Goal: Information Seeking & Learning: Learn about a topic

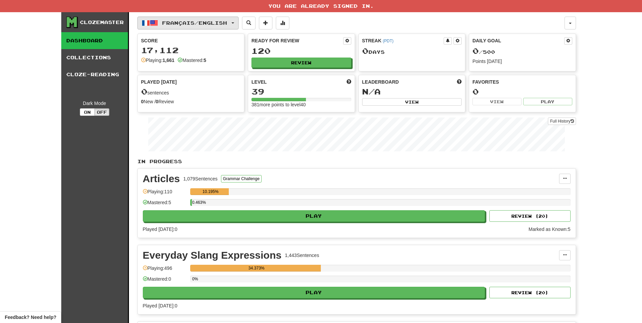
click at [210, 21] on span "Français / English" at bounding box center [194, 23] width 65 height 6
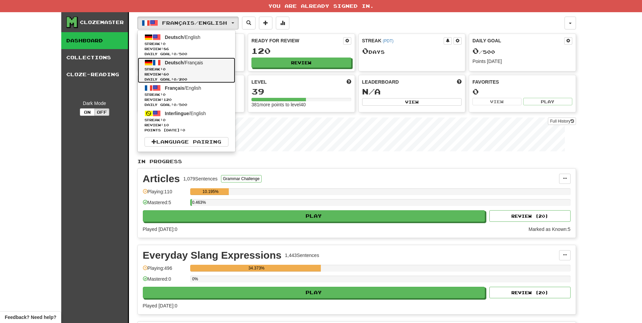
click at [180, 70] on span "Streak: 0" at bounding box center [187, 69] width 84 height 5
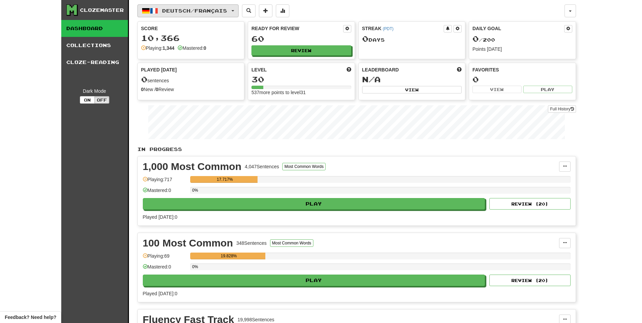
click at [196, 12] on span "Deutsch / Français" at bounding box center [194, 11] width 65 height 6
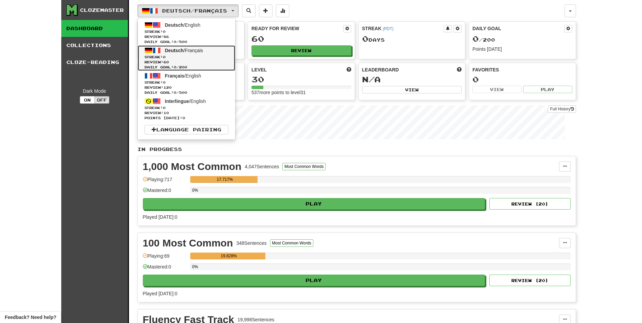
click at [187, 57] on span "Streak: 0" at bounding box center [187, 56] width 84 height 5
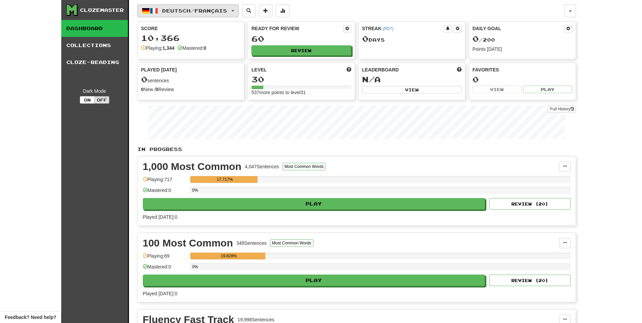
click at [194, 10] on span "Deutsch / Français" at bounding box center [194, 11] width 65 height 6
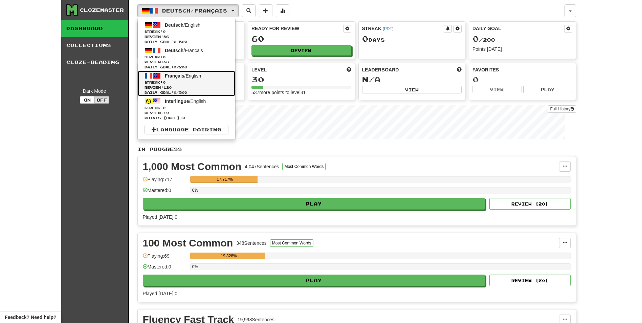
click at [181, 77] on span "Français" at bounding box center [175, 75] width 20 height 5
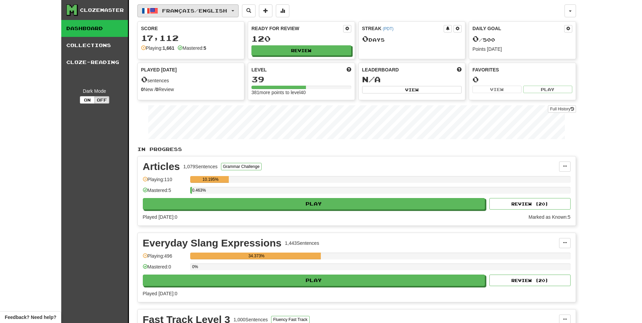
click at [187, 10] on span "Français / English" at bounding box center [194, 11] width 65 height 6
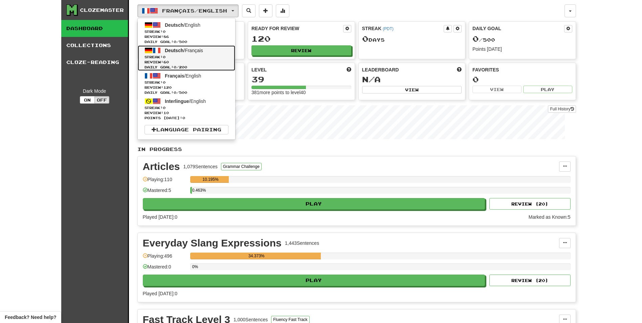
click at [172, 57] on span "Streak: 0" at bounding box center [187, 56] width 84 height 5
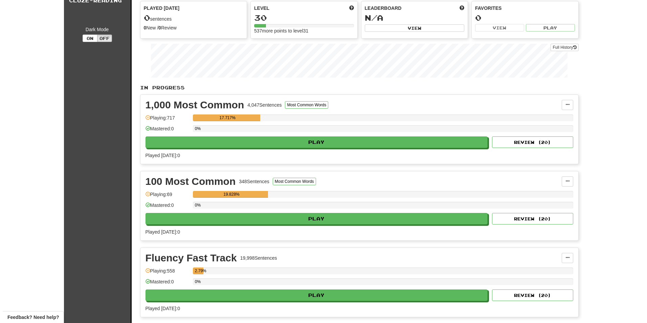
scroll to position [68, 0]
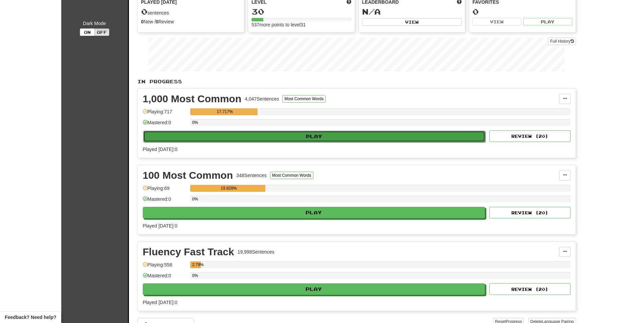
click at [207, 137] on button "Play" at bounding box center [314, 137] width 342 height 12
select select "**"
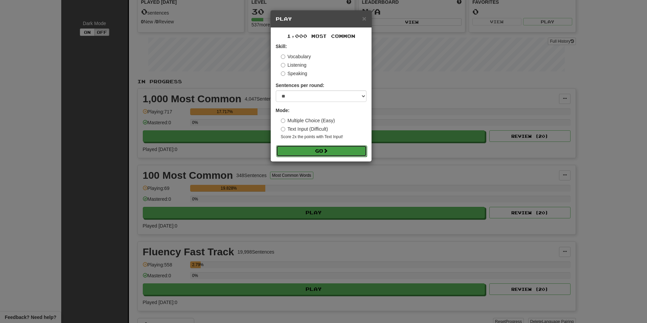
click at [299, 148] on button "Go" at bounding box center [321, 151] width 91 height 12
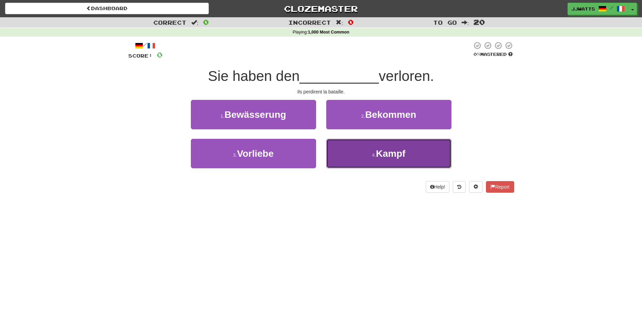
click at [341, 150] on button "4 . Kampf" at bounding box center [388, 153] width 125 height 29
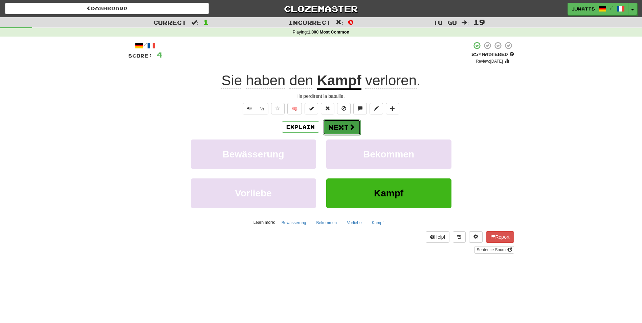
click at [341, 126] on button "Next" at bounding box center [342, 127] width 38 height 16
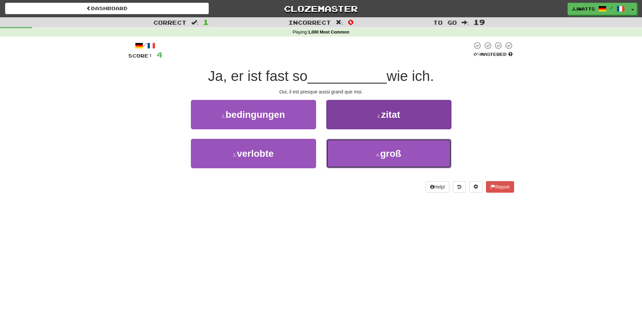
click at [385, 160] on button "4 . groß" at bounding box center [388, 153] width 125 height 29
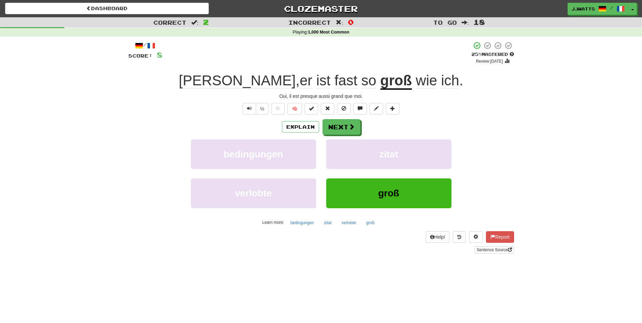
click at [345, 117] on div "/ Score: 8 + 4 25 % Mastered Review: 2025-08-21 Ja , er ist fast so groß wie ic…" at bounding box center [321, 147] width 386 height 212
click at [340, 123] on button "Next" at bounding box center [342, 127] width 38 height 16
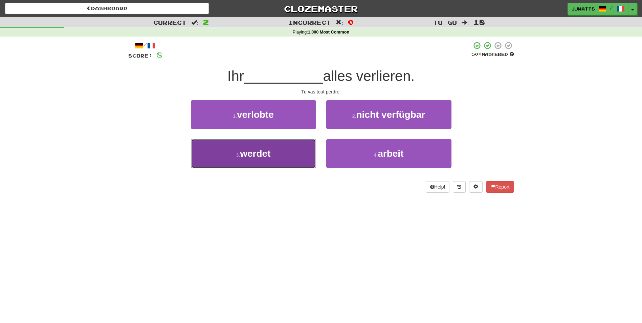
click at [260, 155] on span "werdet" at bounding box center [255, 153] width 30 height 10
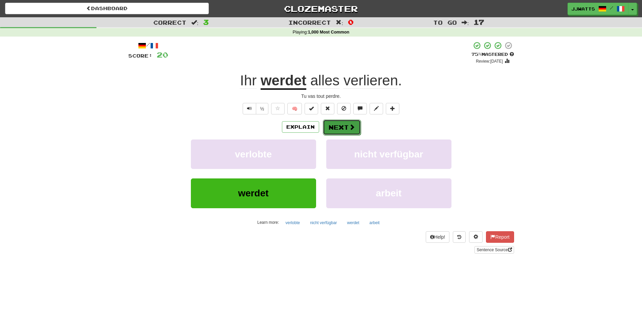
click at [340, 130] on button "Next" at bounding box center [342, 127] width 38 height 16
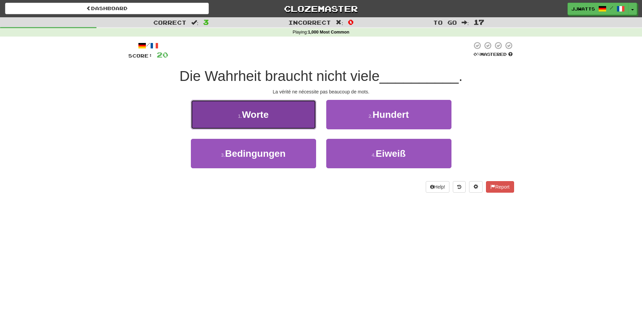
click at [288, 121] on button "1 . Worte" at bounding box center [253, 114] width 125 height 29
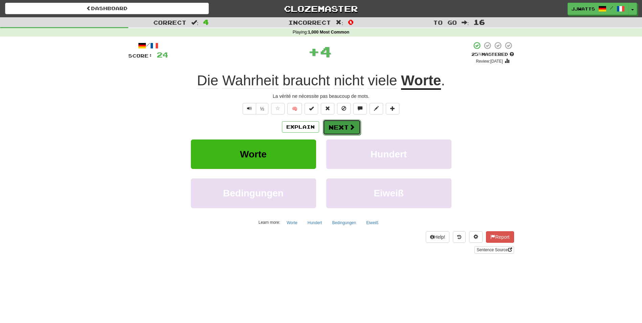
click at [339, 129] on button "Next" at bounding box center [342, 127] width 38 height 16
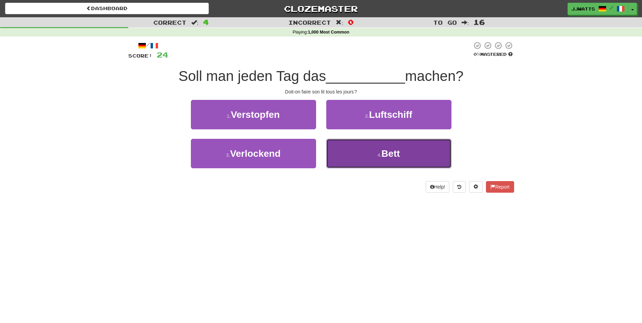
click at [357, 141] on button "4 . Bett" at bounding box center [388, 153] width 125 height 29
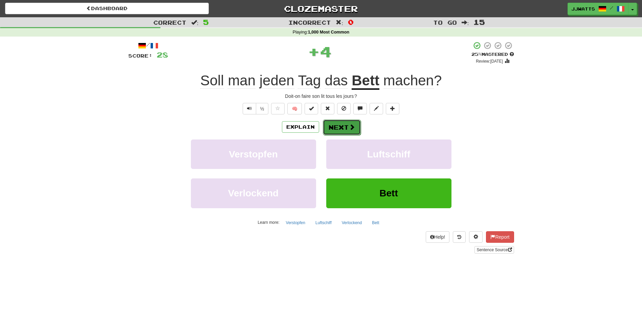
click at [349, 128] on span at bounding box center [352, 127] width 6 height 6
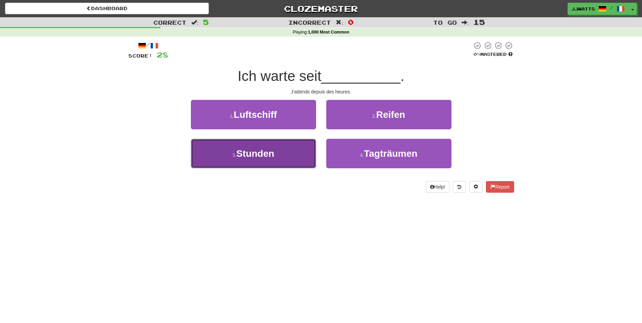
click at [291, 149] on button "3 . Stunden" at bounding box center [253, 153] width 125 height 29
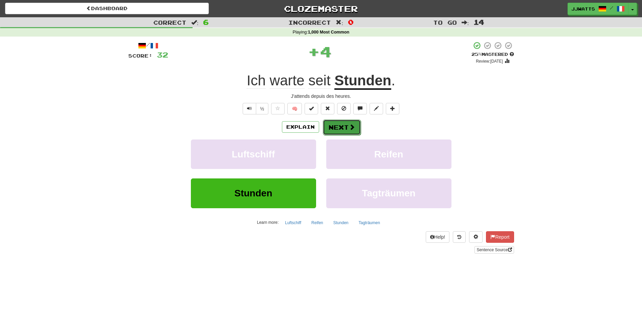
click at [349, 127] on span at bounding box center [352, 127] width 6 height 6
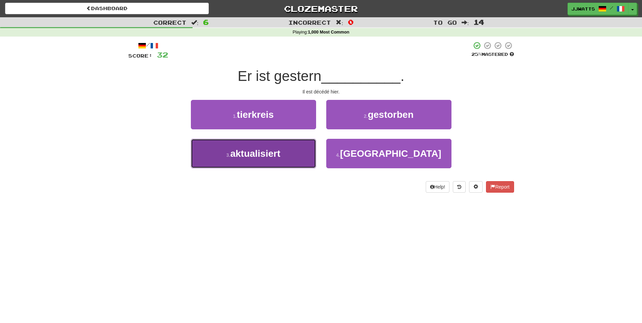
click at [304, 147] on button "3 . aktualisiert" at bounding box center [253, 153] width 125 height 29
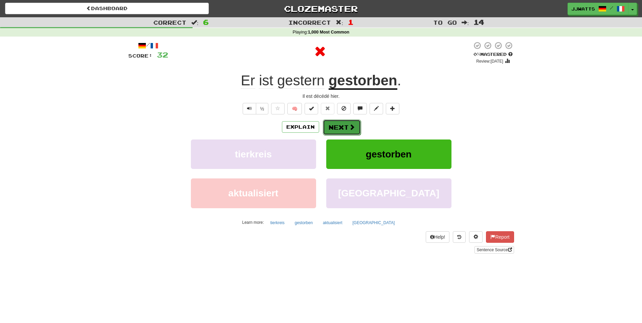
click at [334, 127] on button "Next" at bounding box center [342, 127] width 38 height 16
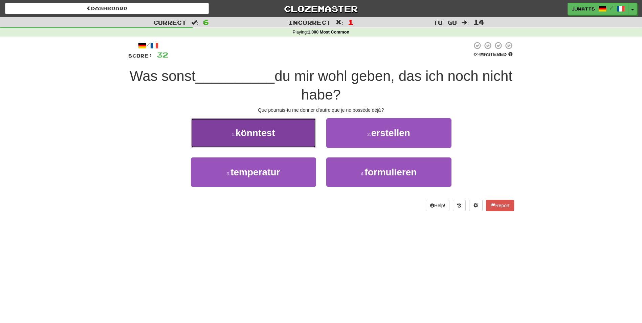
click at [284, 140] on button "1 . könntest" at bounding box center [253, 132] width 125 height 29
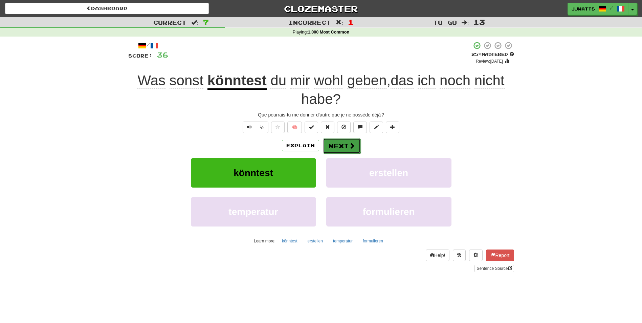
click at [327, 139] on button "Next" at bounding box center [342, 146] width 38 height 16
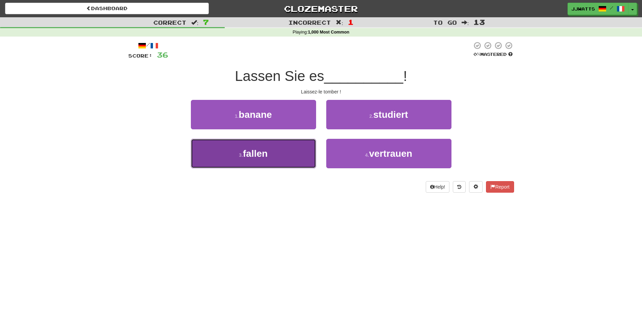
click at [294, 145] on button "3 . fallen" at bounding box center [253, 153] width 125 height 29
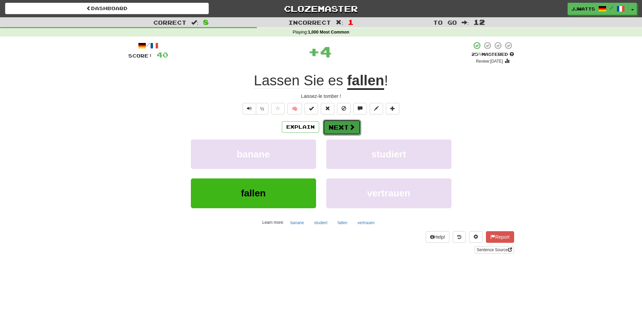
click at [338, 126] on button "Next" at bounding box center [342, 127] width 38 height 16
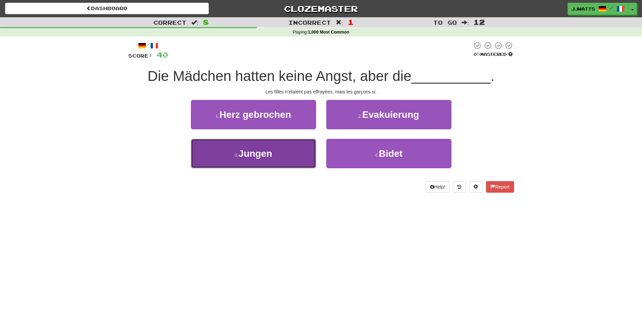
click at [281, 150] on button "3 . Jungen" at bounding box center [253, 153] width 125 height 29
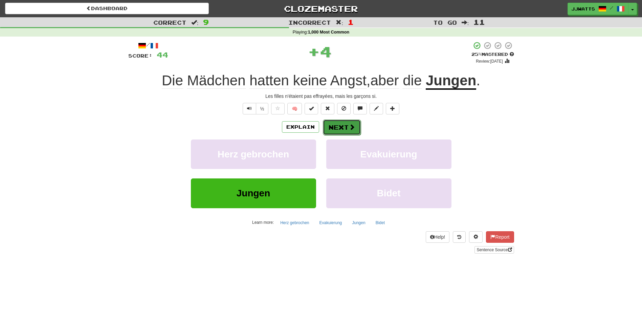
click at [339, 128] on button "Next" at bounding box center [342, 127] width 38 height 16
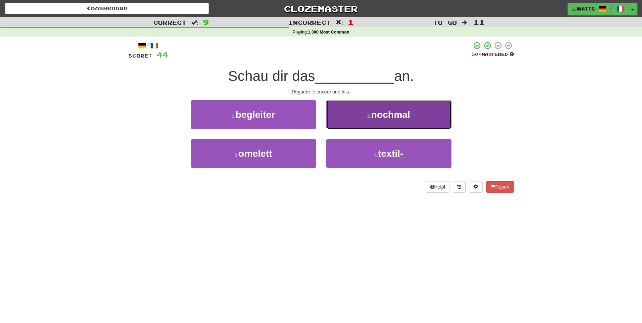
click at [337, 114] on button "2 . nochmal" at bounding box center [388, 114] width 125 height 29
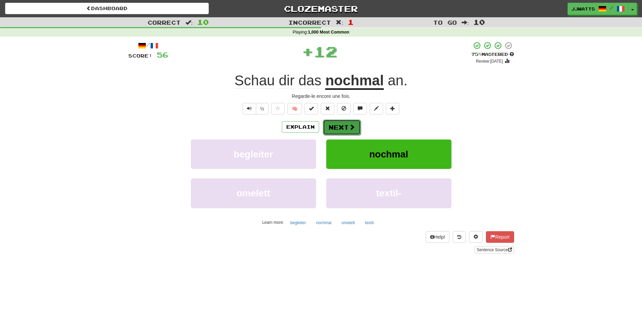
click at [340, 131] on button "Next" at bounding box center [342, 127] width 38 height 16
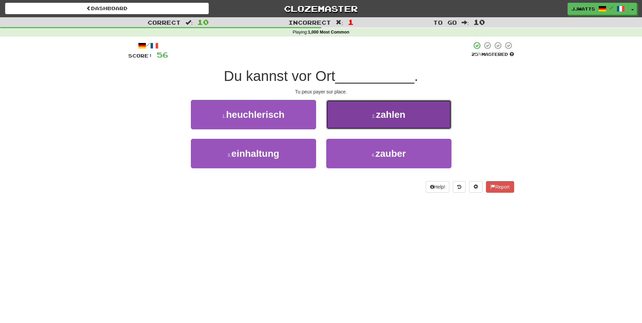
click at [340, 126] on button "2 . zahlen" at bounding box center [388, 114] width 125 height 29
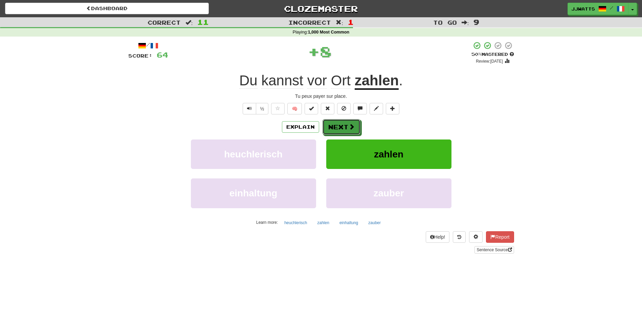
click at [340, 126] on button "Next" at bounding box center [342, 127] width 38 height 16
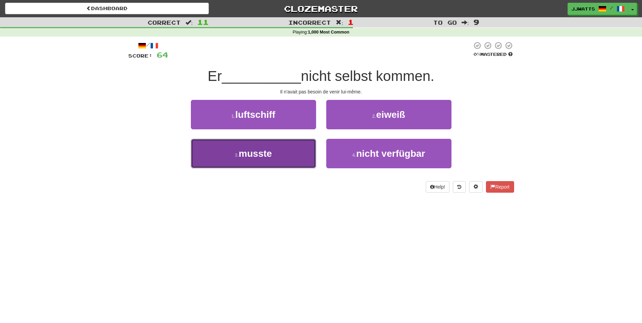
click at [278, 151] on button "3 . musste" at bounding box center [253, 153] width 125 height 29
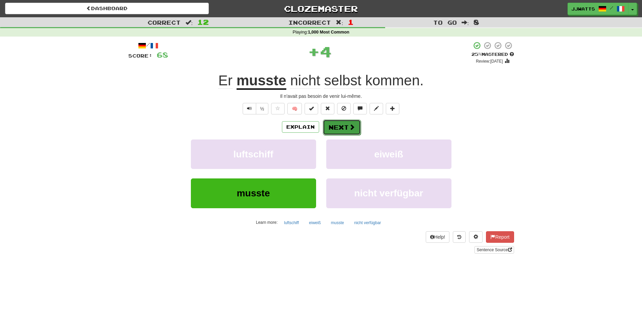
click at [329, 125] on button "Next" at bounding box center [342, 127] width 38 height 16
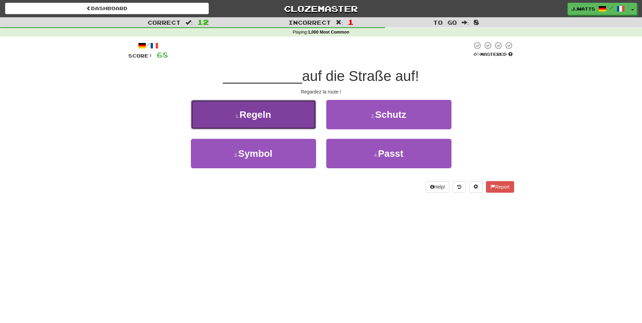
click at [280, 123] on button "1 . Regeln" at bounding box center [253, 114] width 125 height 29
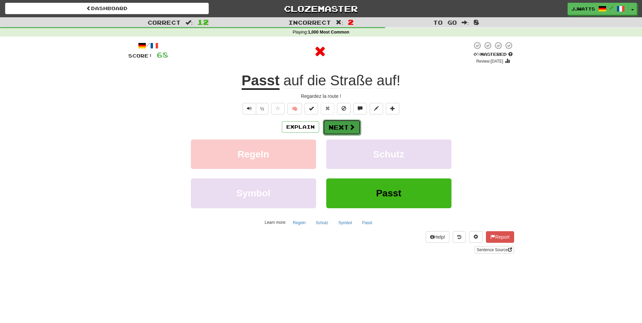
click at [340, 127] on button "Next" at bounding box center [342, 127] width 38 height 16
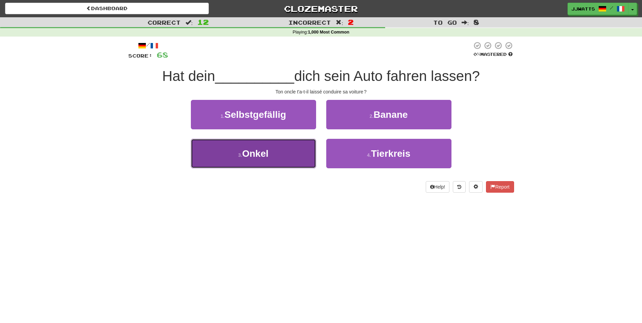
click at [251, 148] on span "Onkel" at bounding box center [255, 153] width 26 height 10
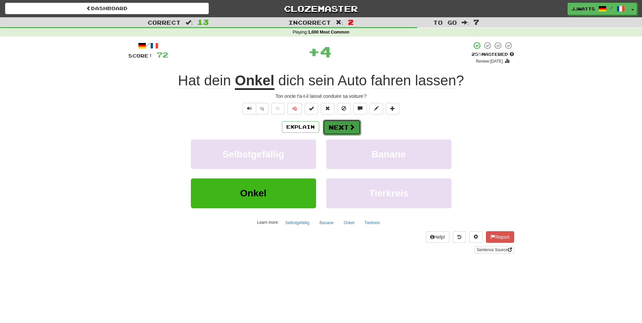
click at [339, 131] on button "Next" at bounding box center [342, 127] width 38 height 16
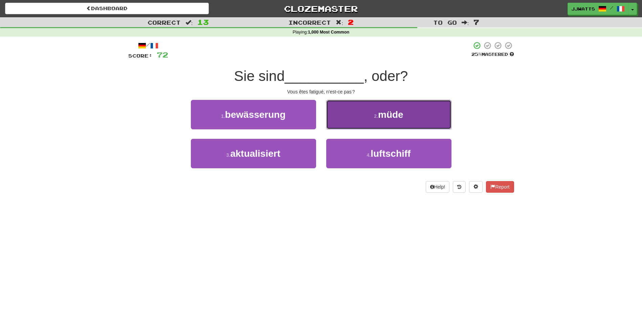
click at [344, 120] on button "2 . müde" at bounding box center [388, 114] width 125 height 29
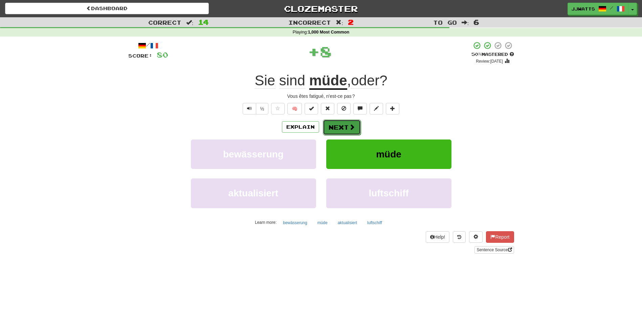
click at [340, 124] on button "Next" at bounding box center [342, 127] width 38 height 16
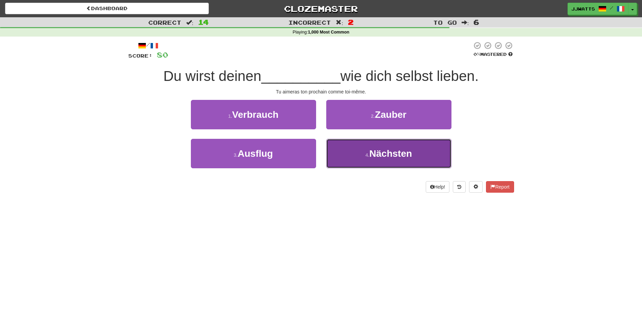
click at [360, 155] on button "4 . Nächsten" at bounding box center [388, 153] width 125 height 29
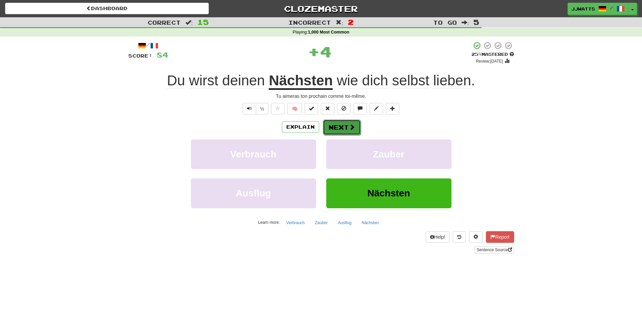
click at [336, 127] on button "Next" at bounding box center [342, 127] width 38 height 16
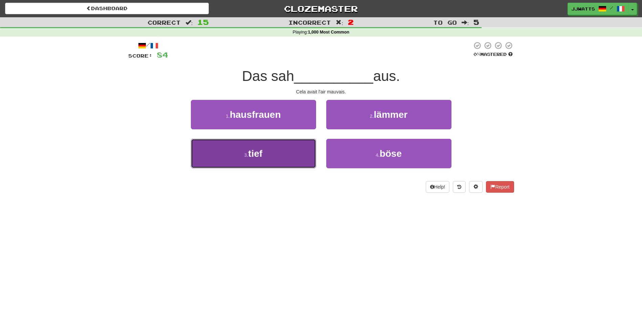
click at [301, 149] on button "3 . tief" at bounding box center [253, 153] width 125 height 29
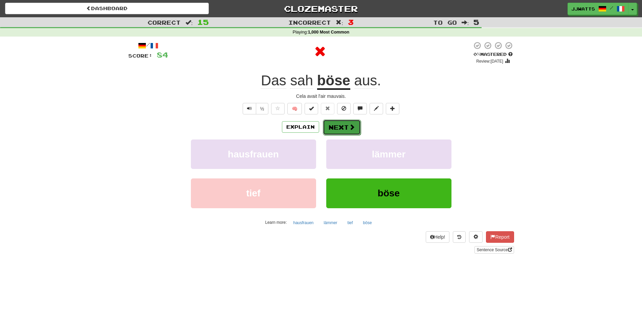
click at [331, 129] on button "Next" at bounding box center [342, 127] width 38 height 16
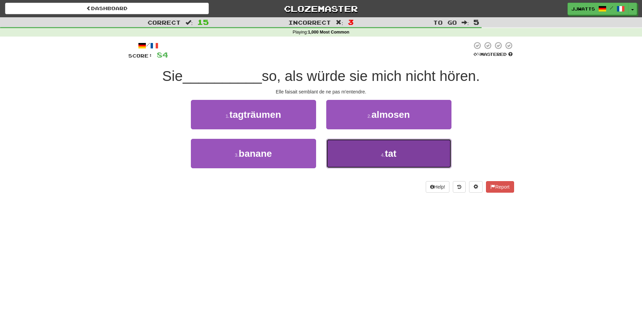
click at [365, 165] on button "4 . tat" at bounding box center [388, 153] width 125 height 29
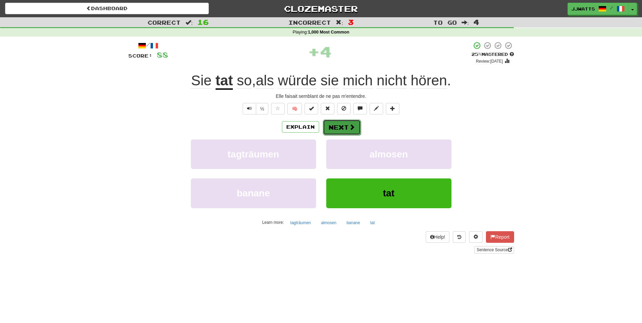
click at [336, 133] on button "Next" at bounding box center [342, 127] width 38 height 16
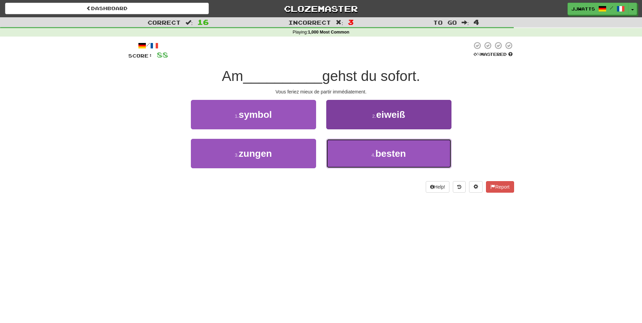
click at [341, 149] on button "4 . besten" at bounding box center [388, 153] width 125 height 29
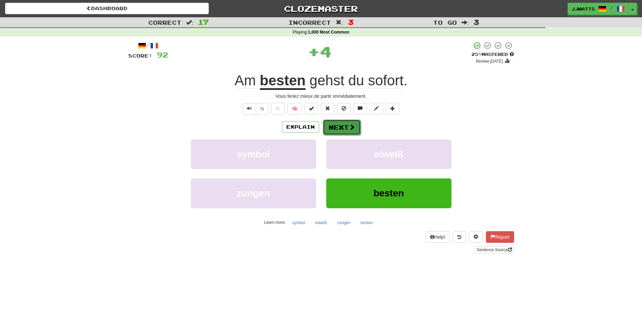
click at [330, 127] on button "Next" at bounding box center [342, 127] width 38 height 16
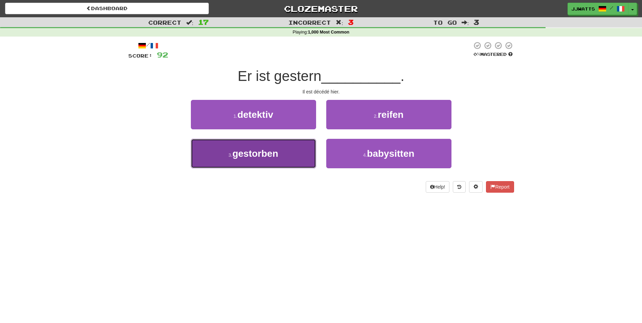
click at [291, 146] on button "3 . gestorben" at bounding box center [253, 153] width 125 height 29
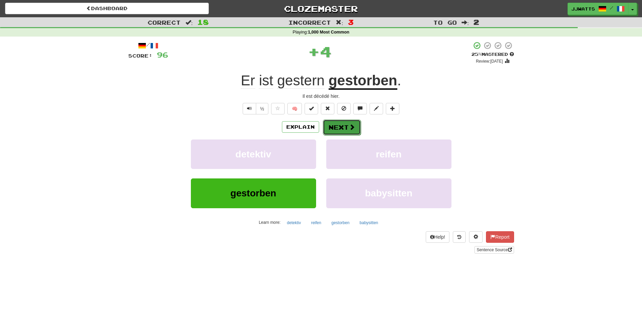
click at [330, 126] on button "Next" at bounding box center [342, 127] width 38 height 16
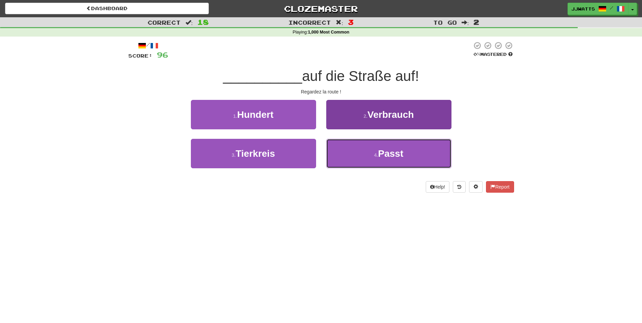
drag, startPoint x: 364, startPoint y: 161, endPoint x: 356, endPoint y: 150, distance: 14.1
click at [363, 160] on button "4 . Passt" at bounding box center [388, 153] width 125 height 29
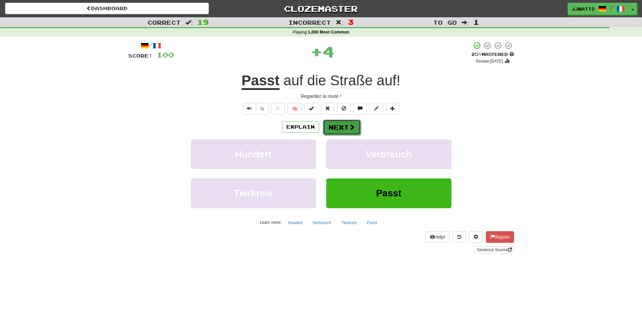
click at [344, 128] on button "Next" at bounding box center [342, 127] width 38 height 16
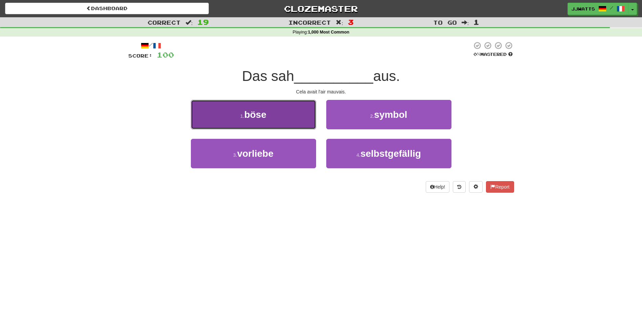
click at [287, 117] on button "1 . böse" at bounding box center [253, 114] width 125 height 29
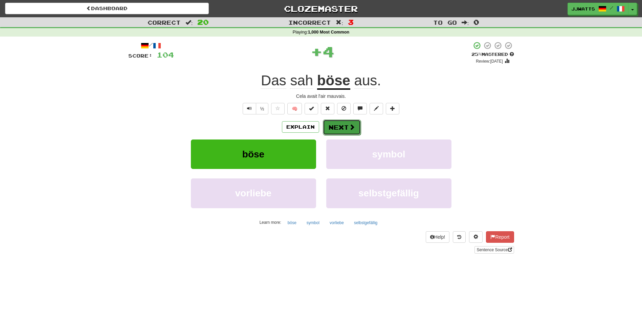
click at [337, 126] on button "Next" at bounding box center [342, 127] width 38 height 16
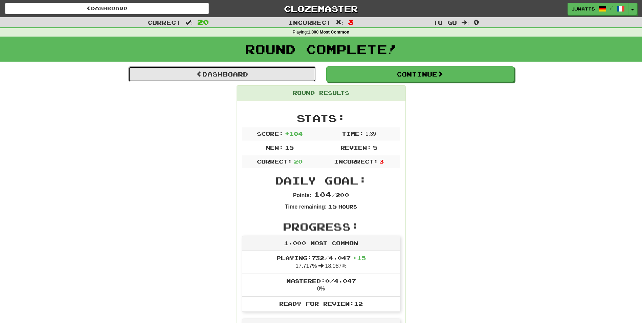
click at [262, 72] on link "Dashboard" at bounding box center [222, 74] width 188 height 16
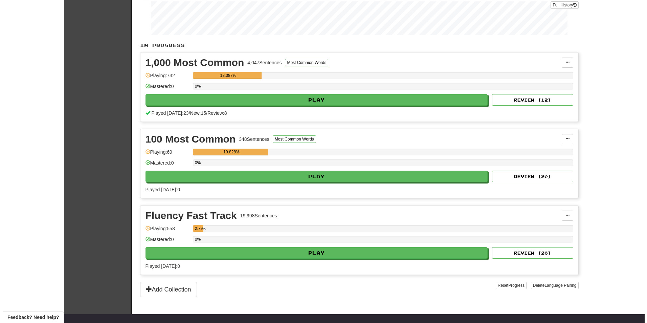
scroll to position [135, 0]
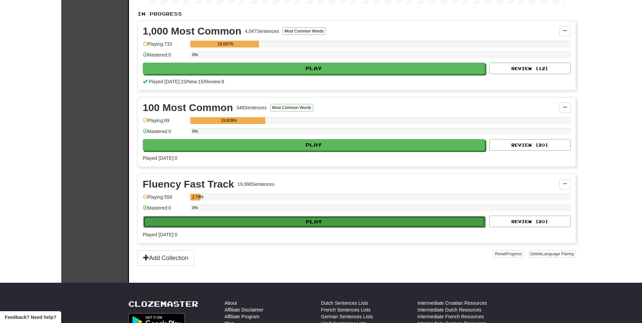
click at [259, 217] on button "Play" at bounding box center [314, 222] width 342 height 12
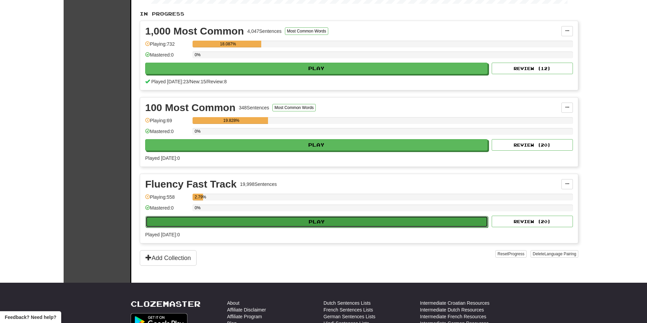
select select "**"
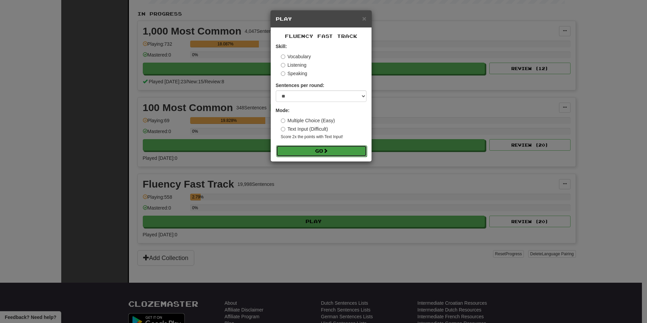
click at [324, 152] on button "Go" at bounding box center [321, 151] width 91 height 12
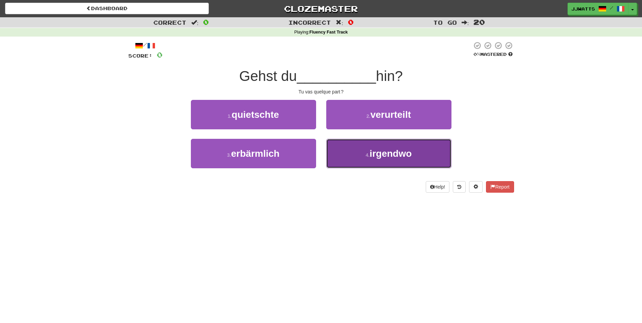
click at [337, 151] on button "4 . irgendwo" at bounding box center [388, 153] width 125 height 29
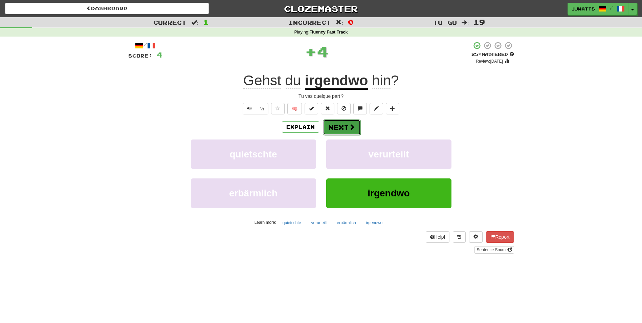
click at [344, 126] on button "Next" at bounding box center [342, 127] width 38 height 16
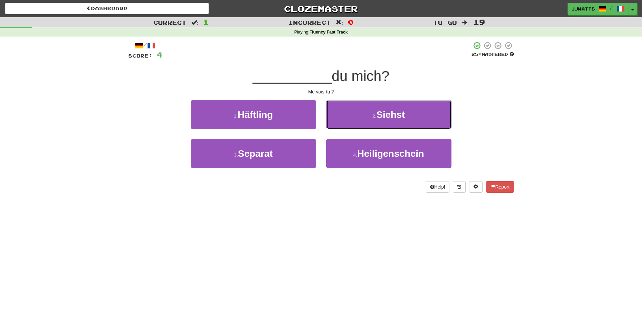
click at [344, 126] on button "2 . Siehst" at bounding box center [388, 114] width 125 height 29
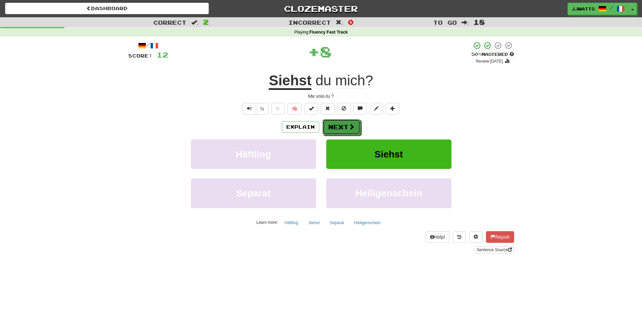
click at [344, 126] on button "Next" at bounding box center [342, 127] width 38 height 16
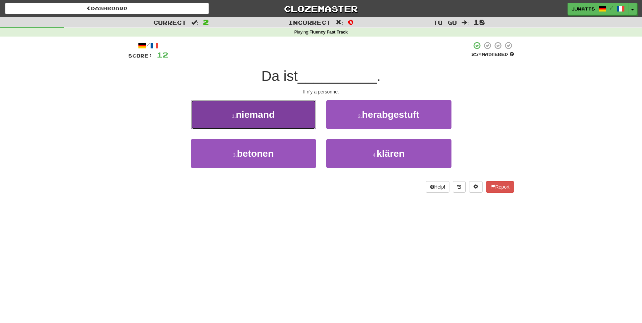
click at [274, 120] on button "1 . niemand" at bounding box center [253, 114] width 125 height 29
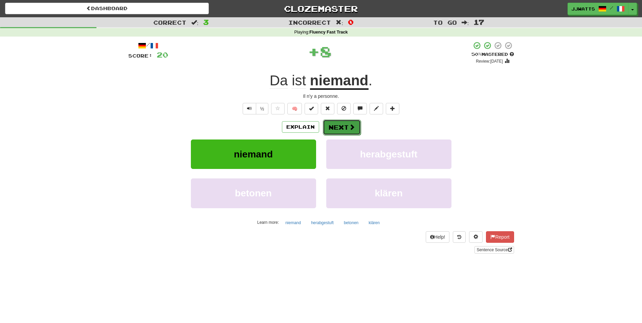
click at [332, 126] on button "Next" at bounding box center [342, 127] width 38 height 16
